Goal: Information Seeking & Learning: Learn about a topic

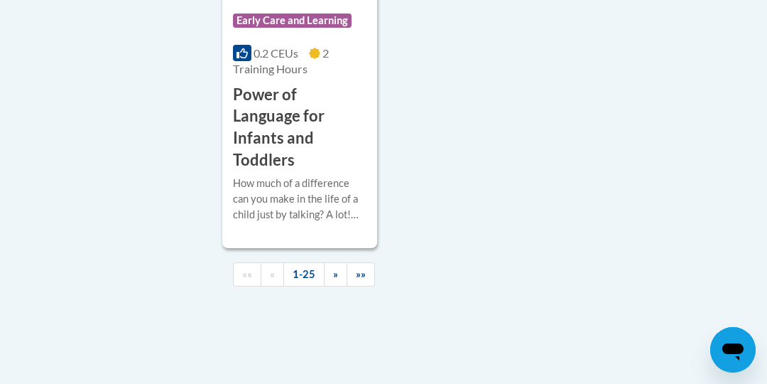
scroll to position [3939, 0]
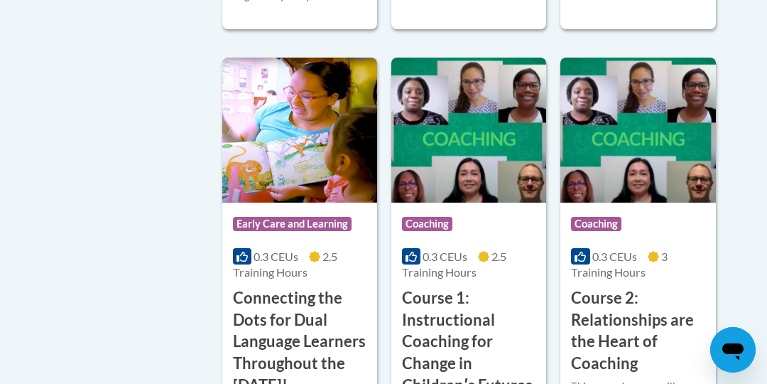
scroll to position [752, 0]
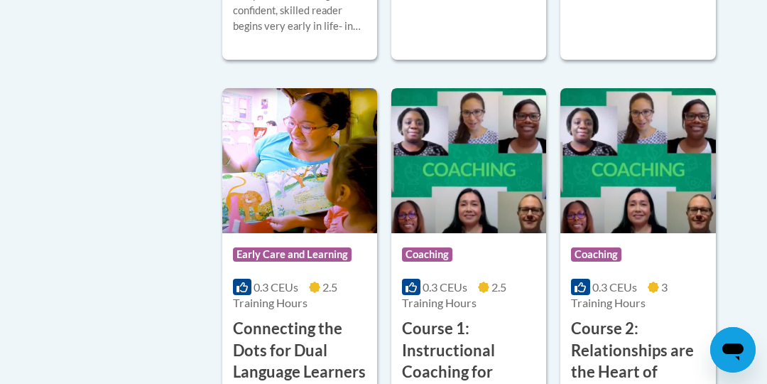
click at [450, 178] on img at bounding box center [468, 160] width 155 height 145
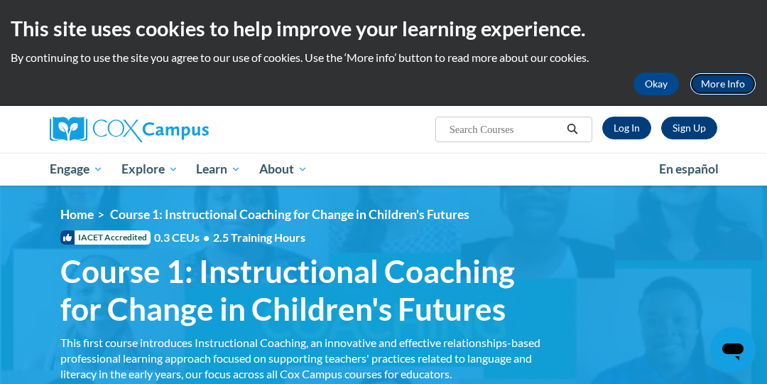
click at [713, 87] on link "More Info" at bounding box center [723, 83] width 67 height 23
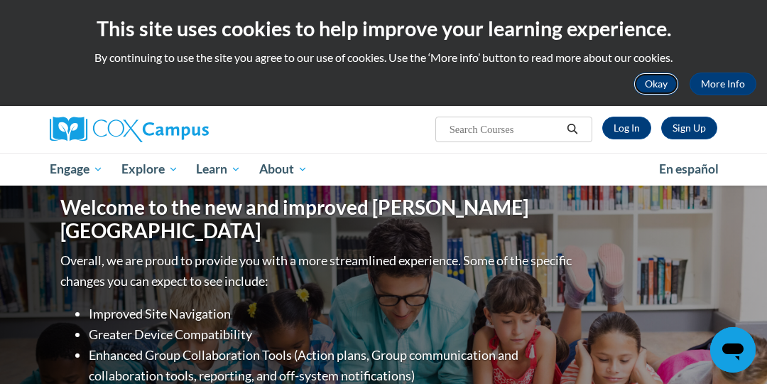
click at [662, 80] on button "Okay" at bounding box center [656, 83] width 45 height 23
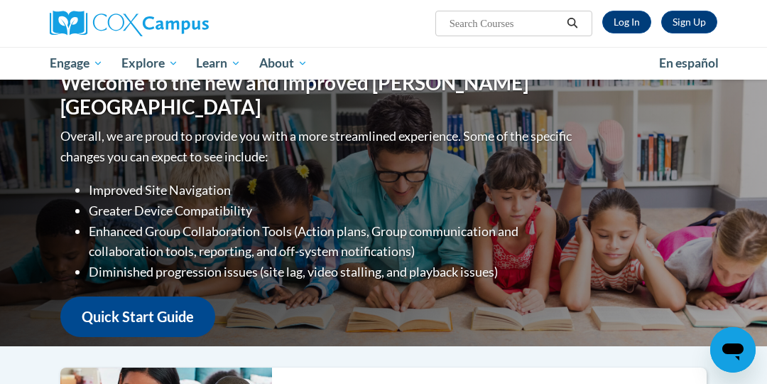
scroll to position [19, 0]
